Goal: Task Accomplishment & Management: Manage account settings

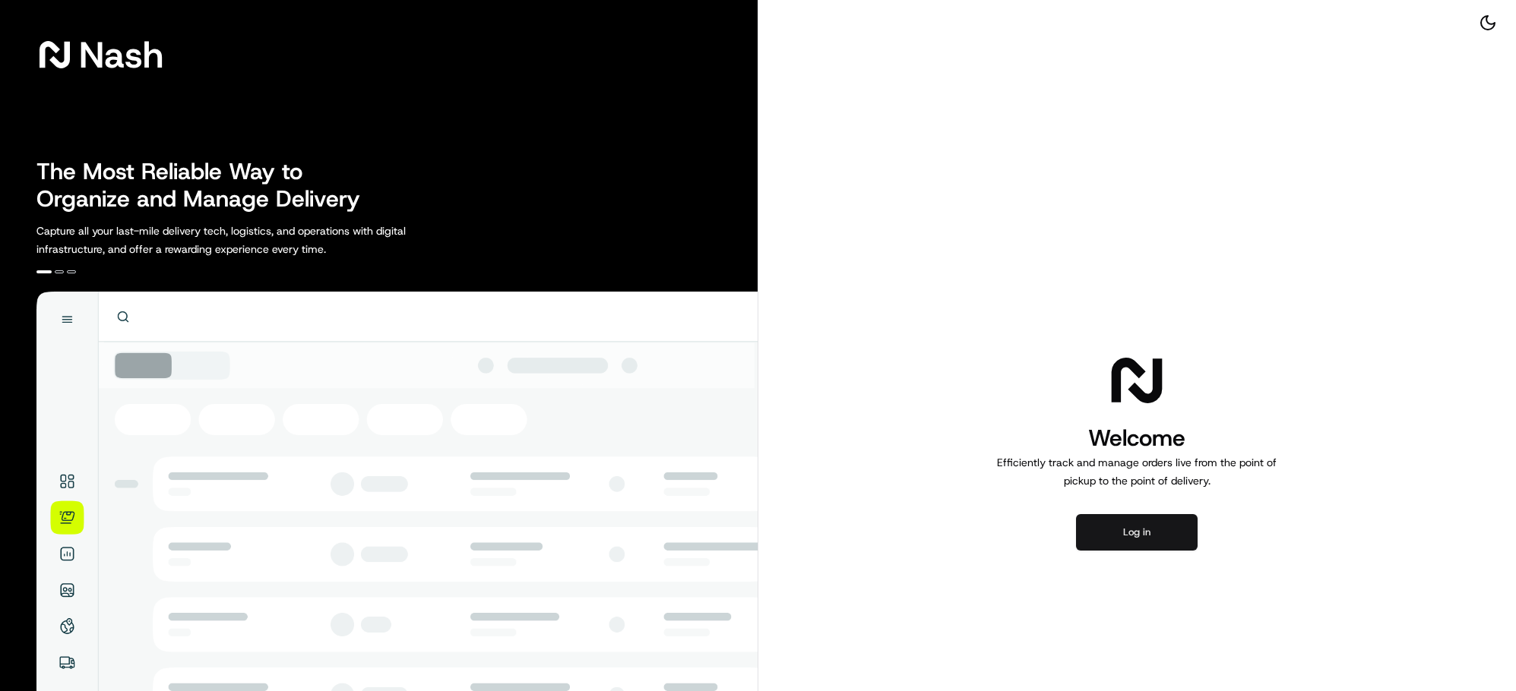
click at [1157, 531] on button "Log in" at bounding box center [1137, 532] width 122 height 36
